Goal: Transaction & Acquisition: Download file/media

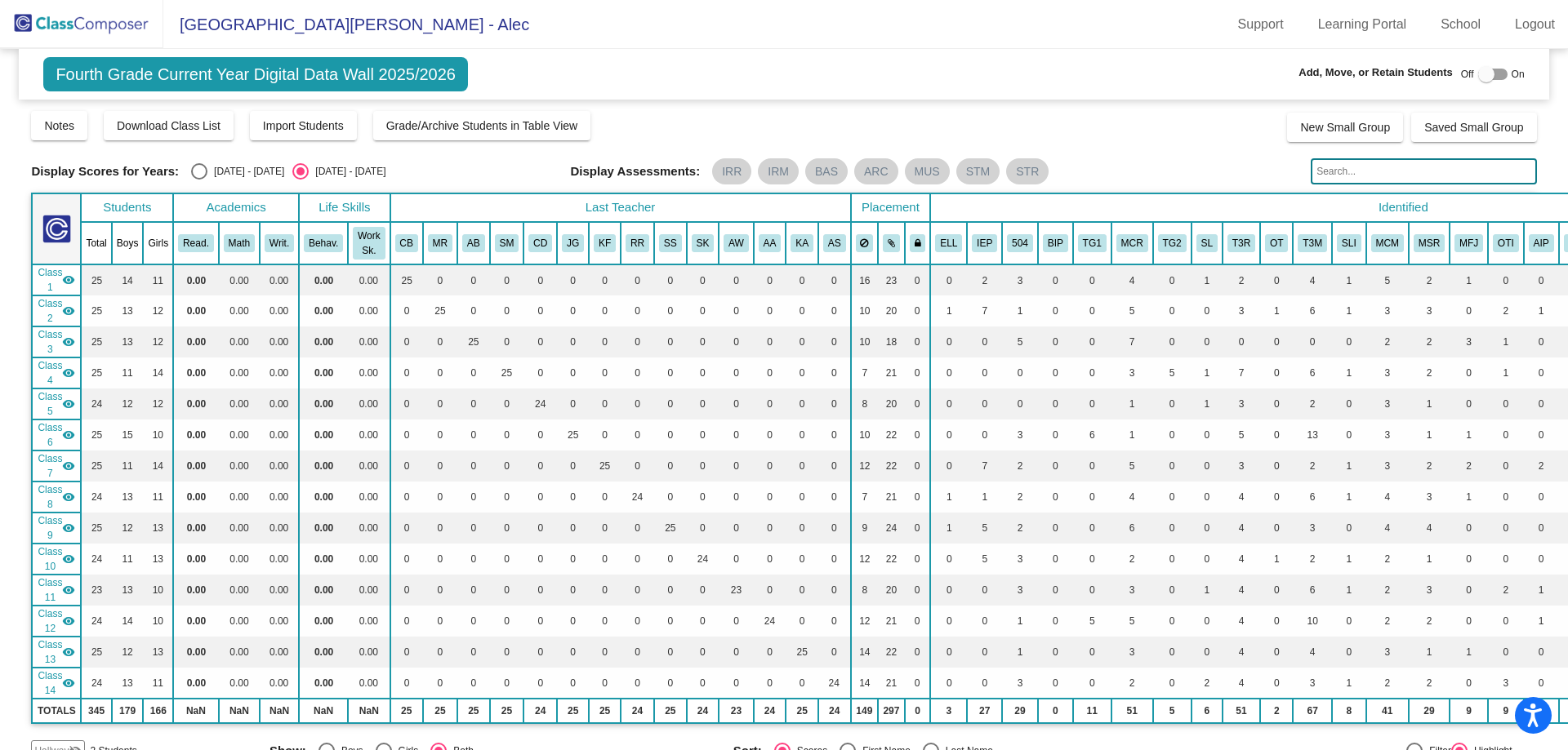
click at [70, 16] on img at bounding box center [81, 24] width 164 height 48
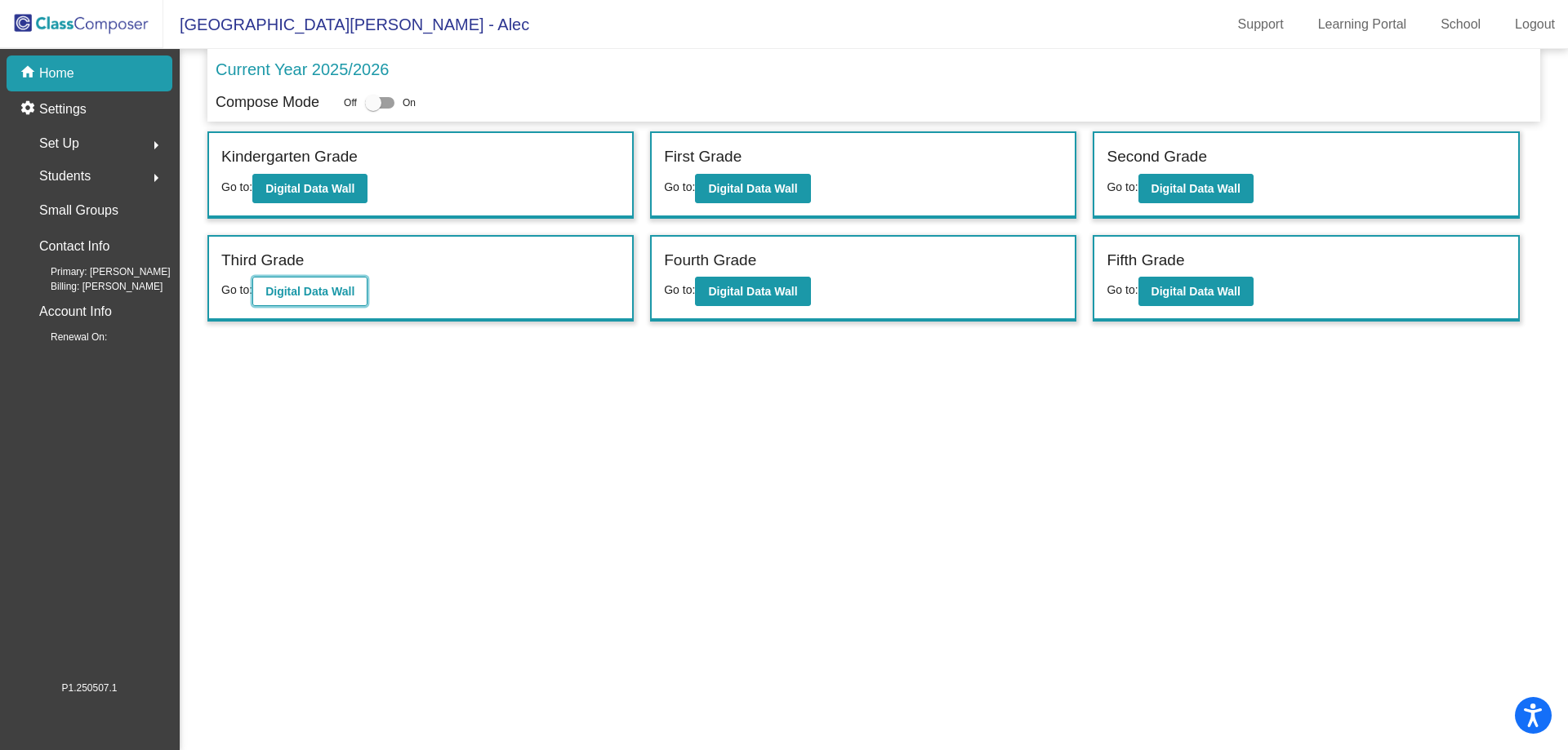
click at [321, 290] on b "Digital Data Wall" at bounding box center [310, 291] width 89 height 13
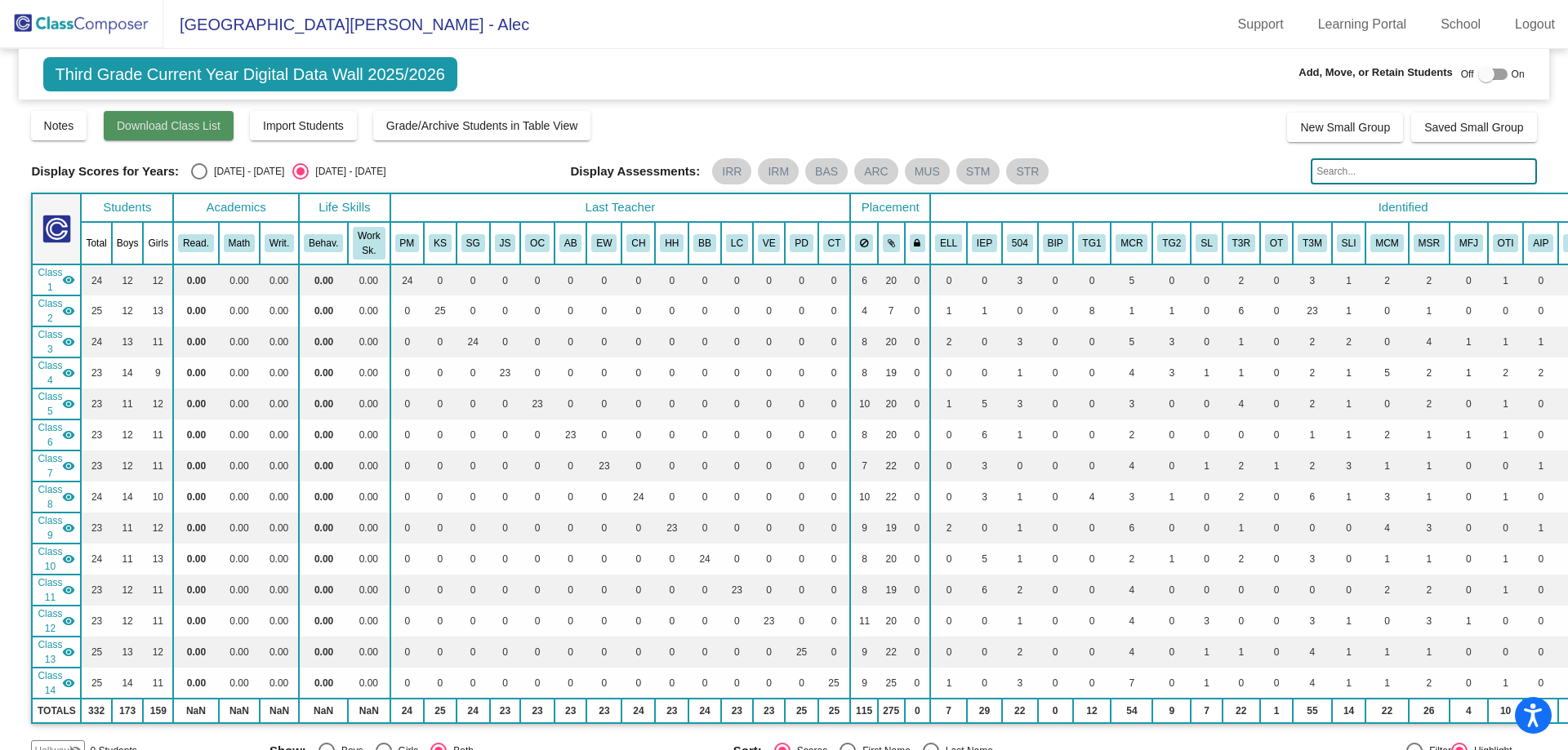
click at [174, 122] on span "Download Class List" at bounding box center [168, 125] width 104 height 13
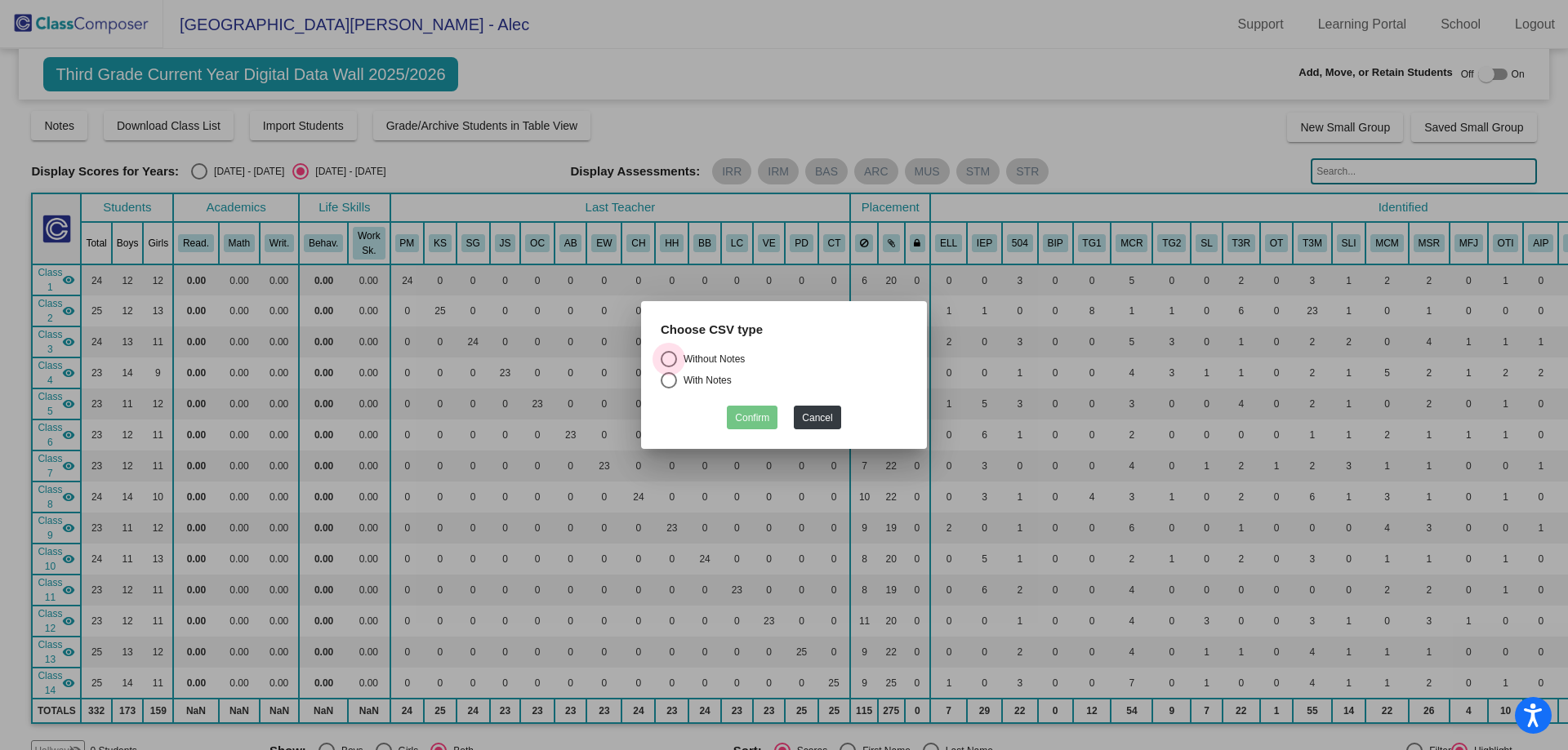
drag, startPoint x: 708, startPoint y: 359, endPoint x: 727, endPoint y: 396, distance: 41.6
click at [709, 360] on div "Without Notes" at bounding box center [710, 359] width 68 height 15
click at [669, 367] on input "Without Notes" at bounding box center [668, 367] width 1 height 1
radio input "true"
click at [736, 413] on button "Confirm" at bounding box center [752, 418] width 50 height 23
